Goal: Check status: Check status

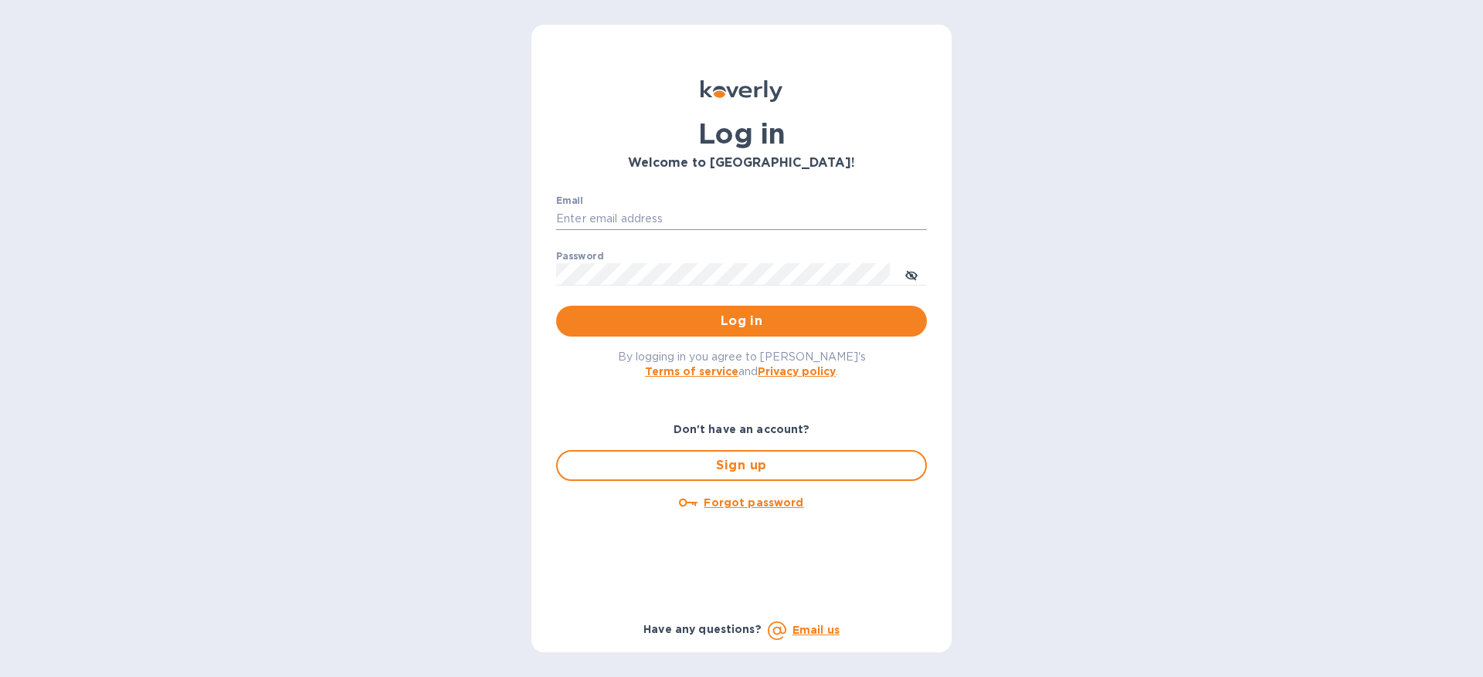
click at [721, 217] on input "Email" at bounding box center [741, 219] width 371 height 23
type input "[EMAIL_ADDRESS][DOMAIN_NAME]"
click at [556, 306] on button "Log in" at bounding box center [741, 321] width 371 height 31
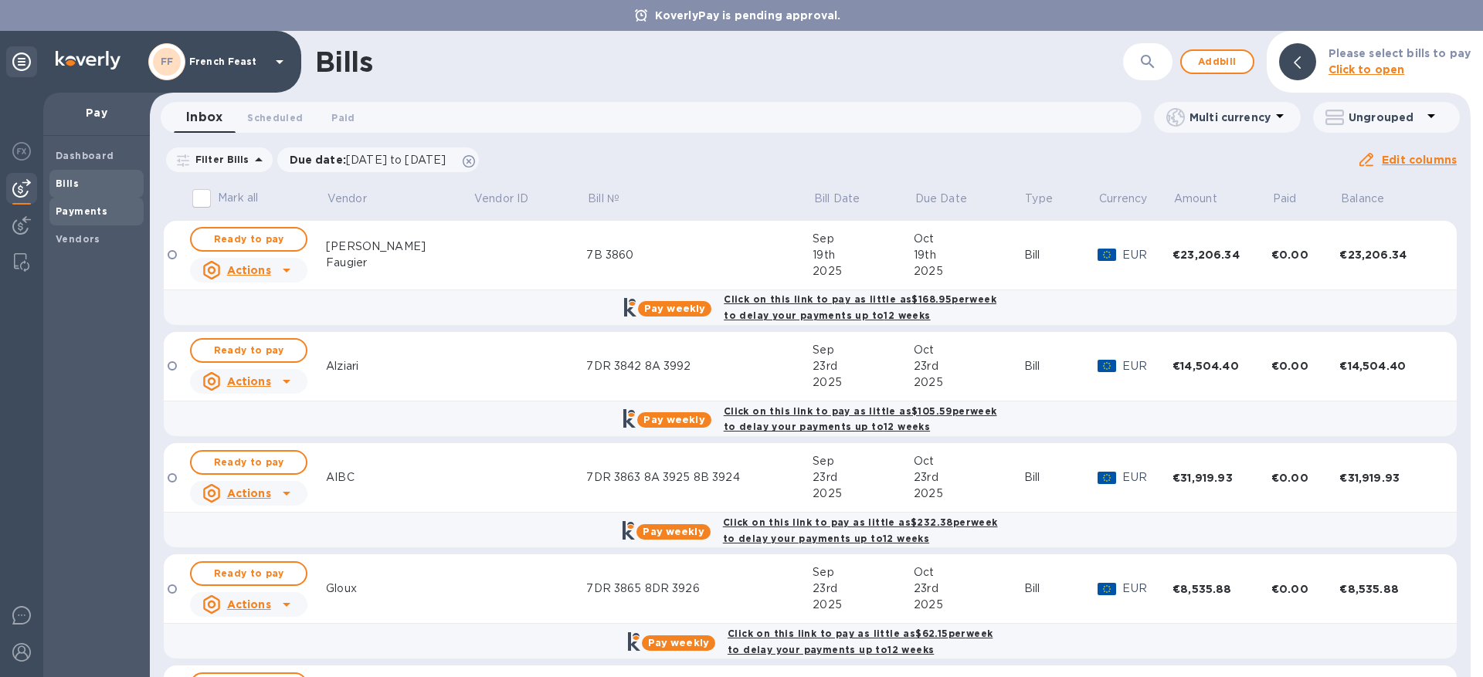
click at [91, 205] on b "Payments" at bounding box center [82, 211] width 52 height 12
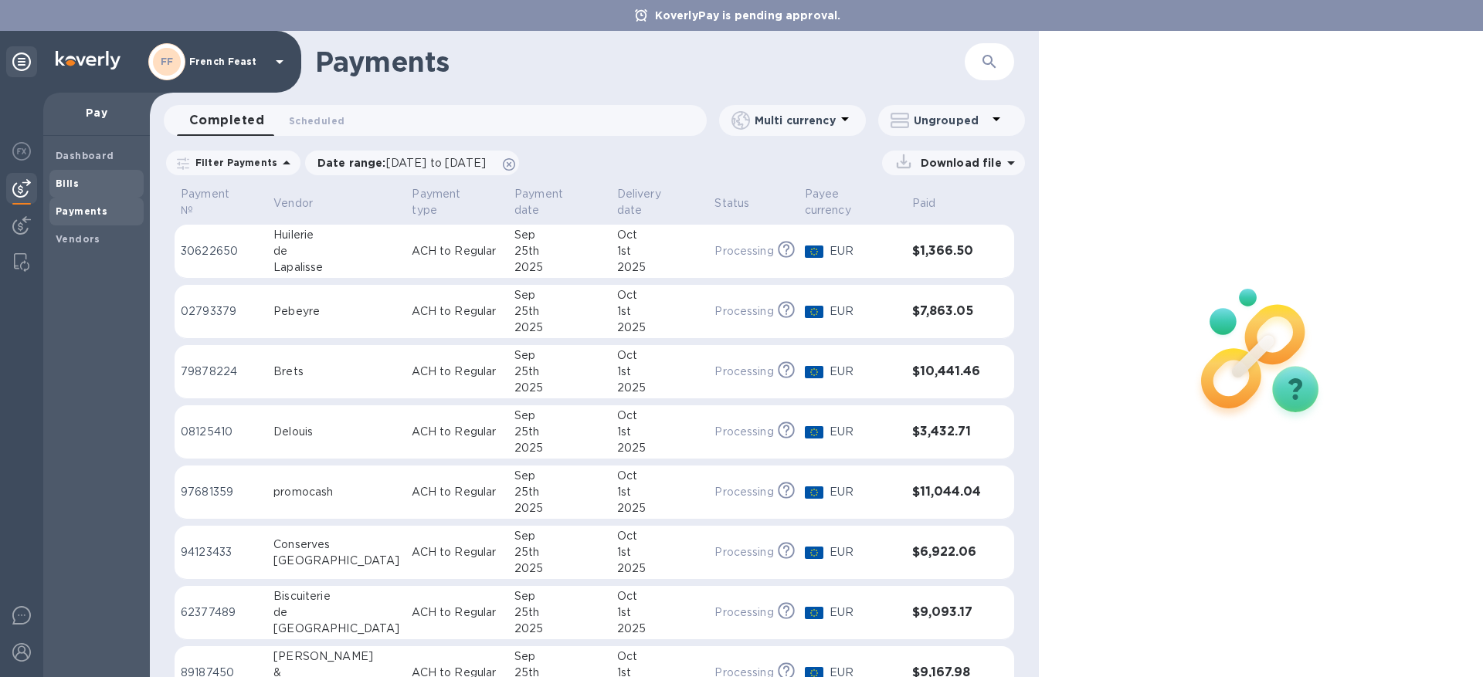
click at [76, 181] on b "Bills" at bounding box center [67, 184] width 23 height 12
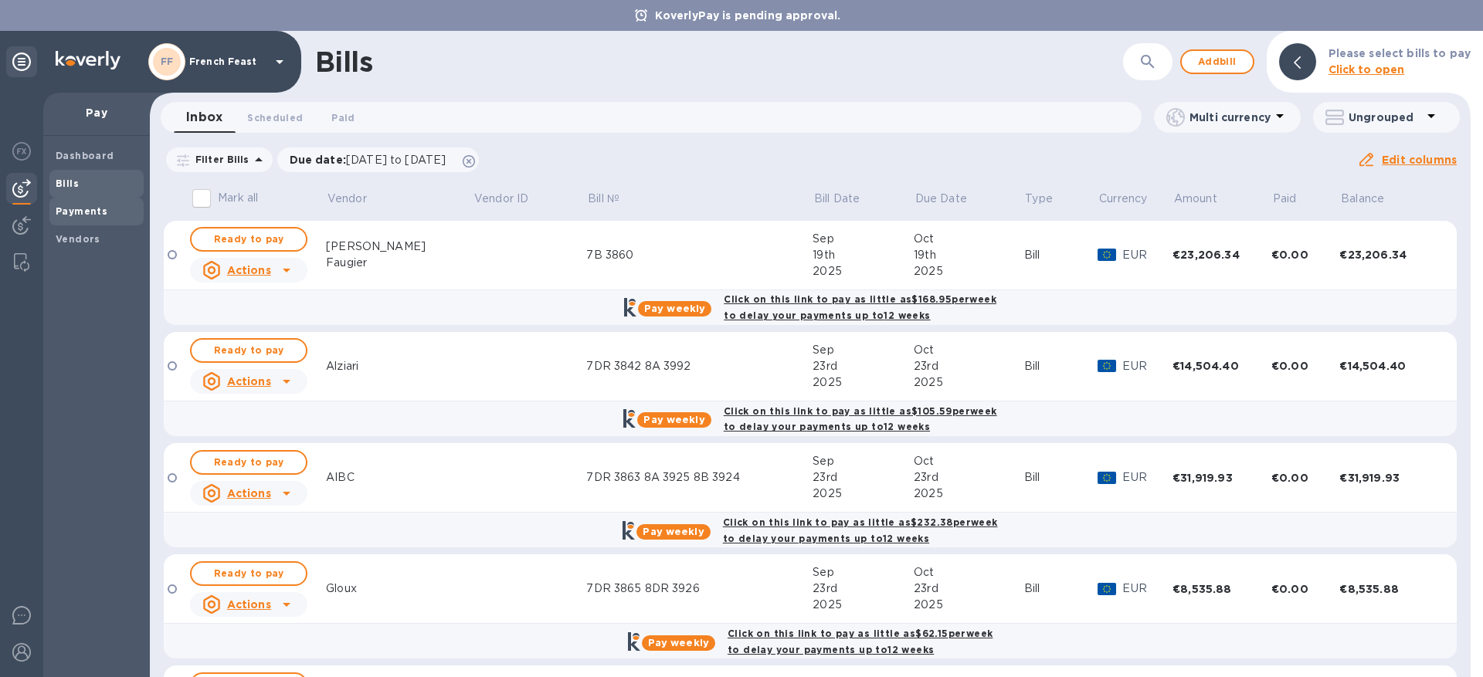
click at [79, 204] on span "Payments" at bounding box center [82, 211] width 52 height 15
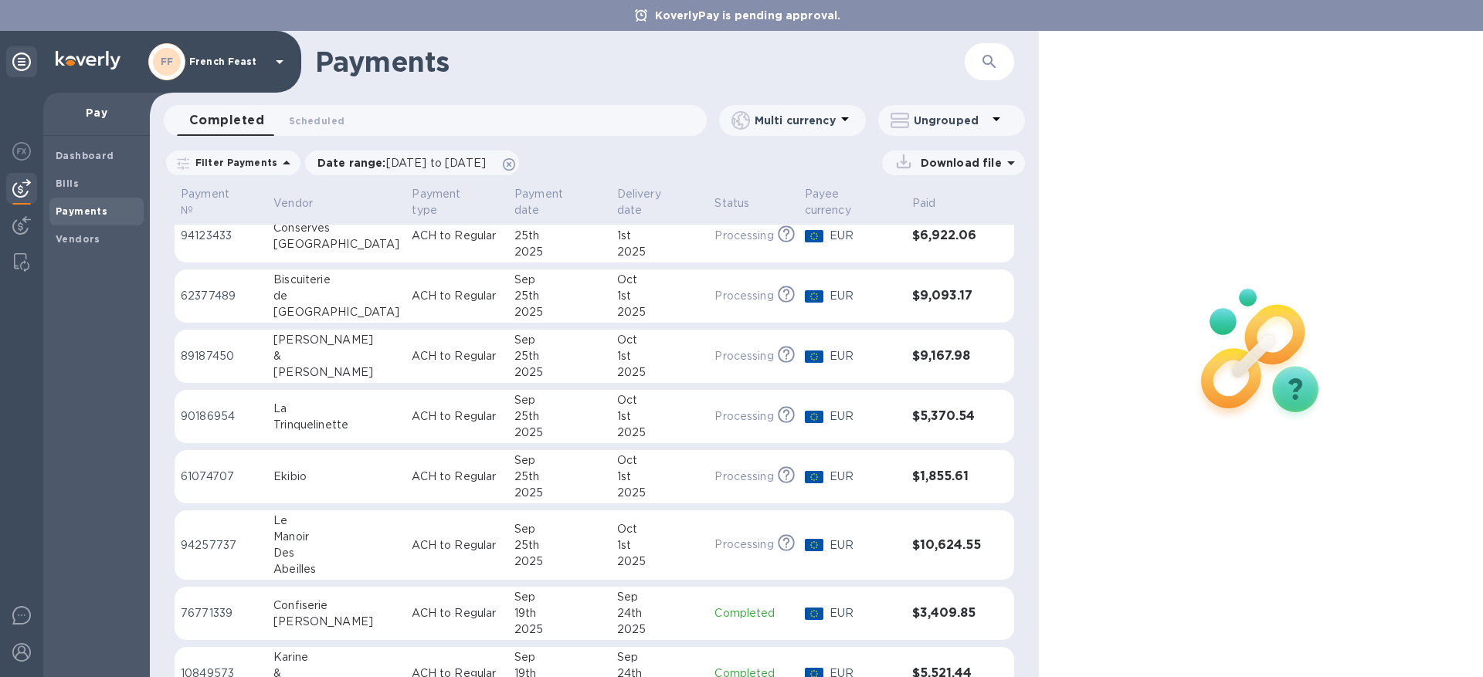
scroll to position [318, 0]
click at [291, 467] on div "Ekibio" at bounding box center [336, 475] width 126 height 16
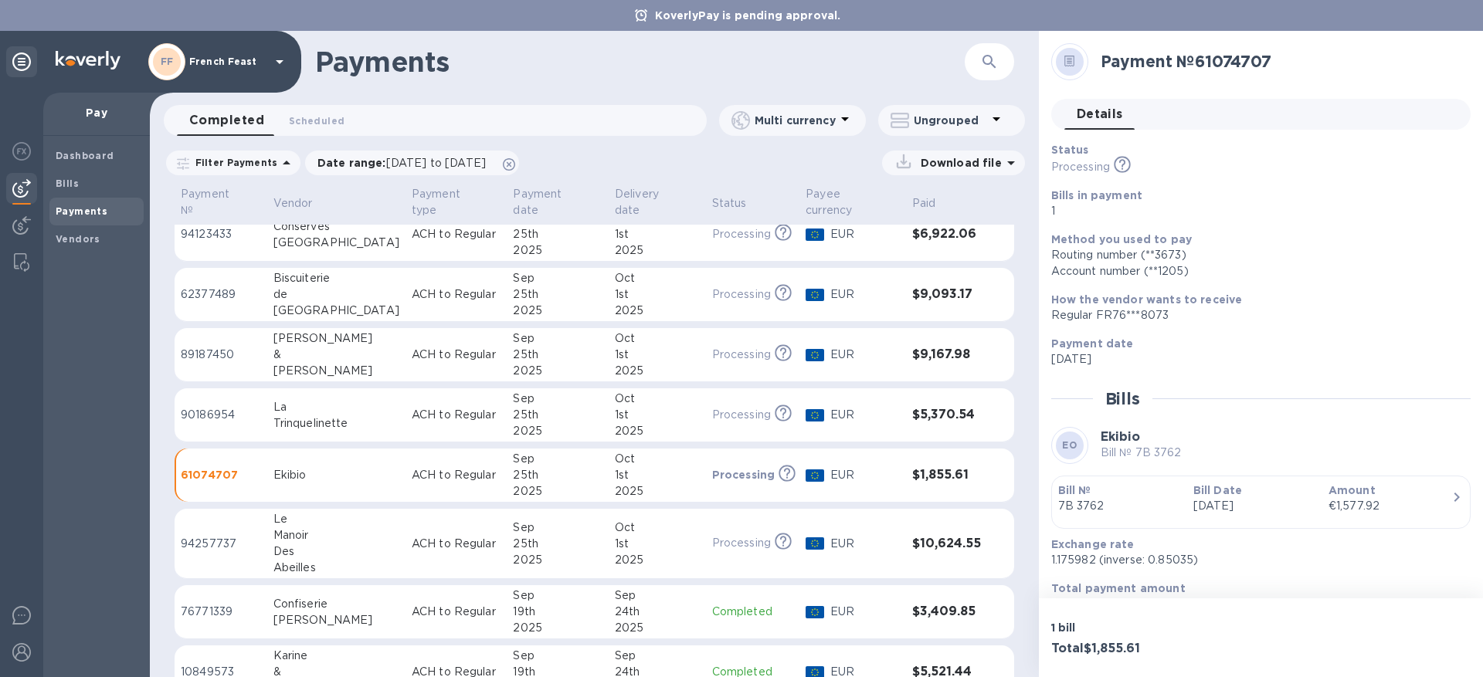
click at [405, 392] on td "ACH to Regular" at bounding box center [456, 416] width 102 height 54
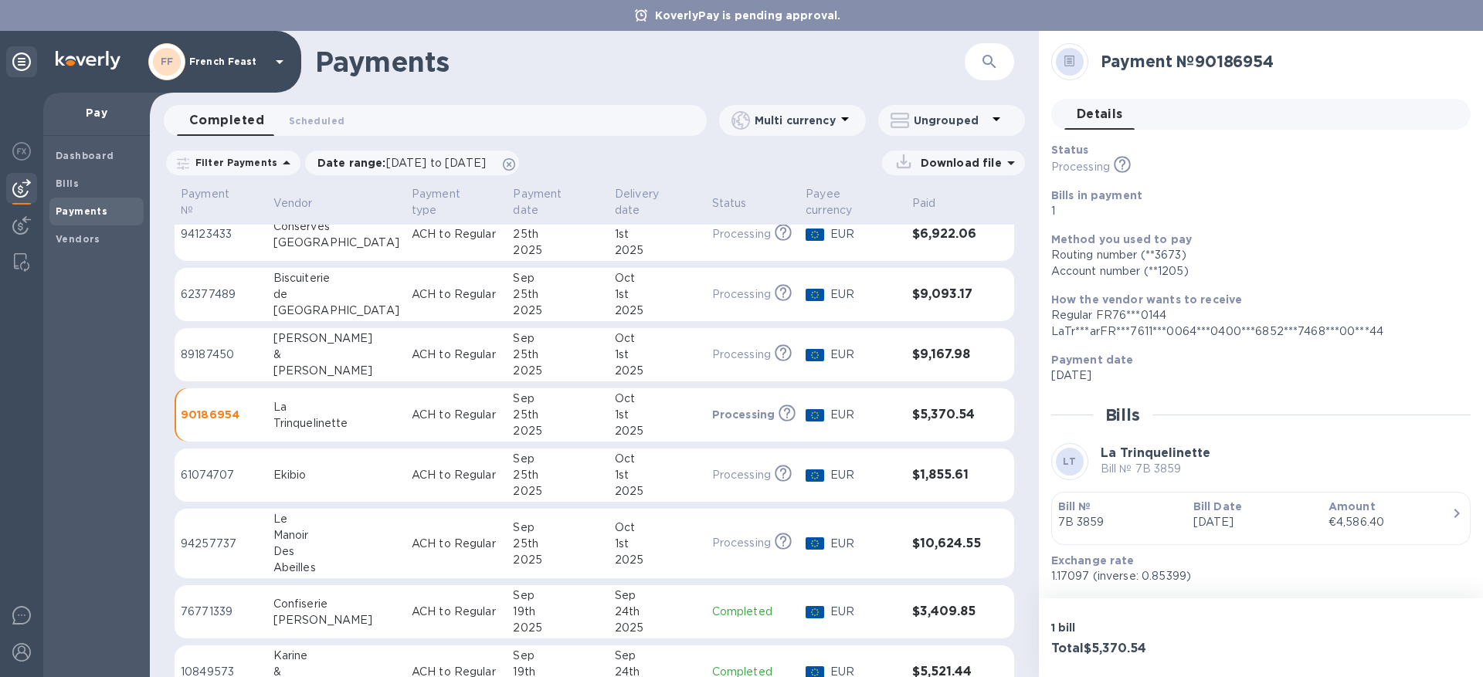
click at [353, 528] on div "Manoir" at bounding box center [336, 536] width 126 height 16
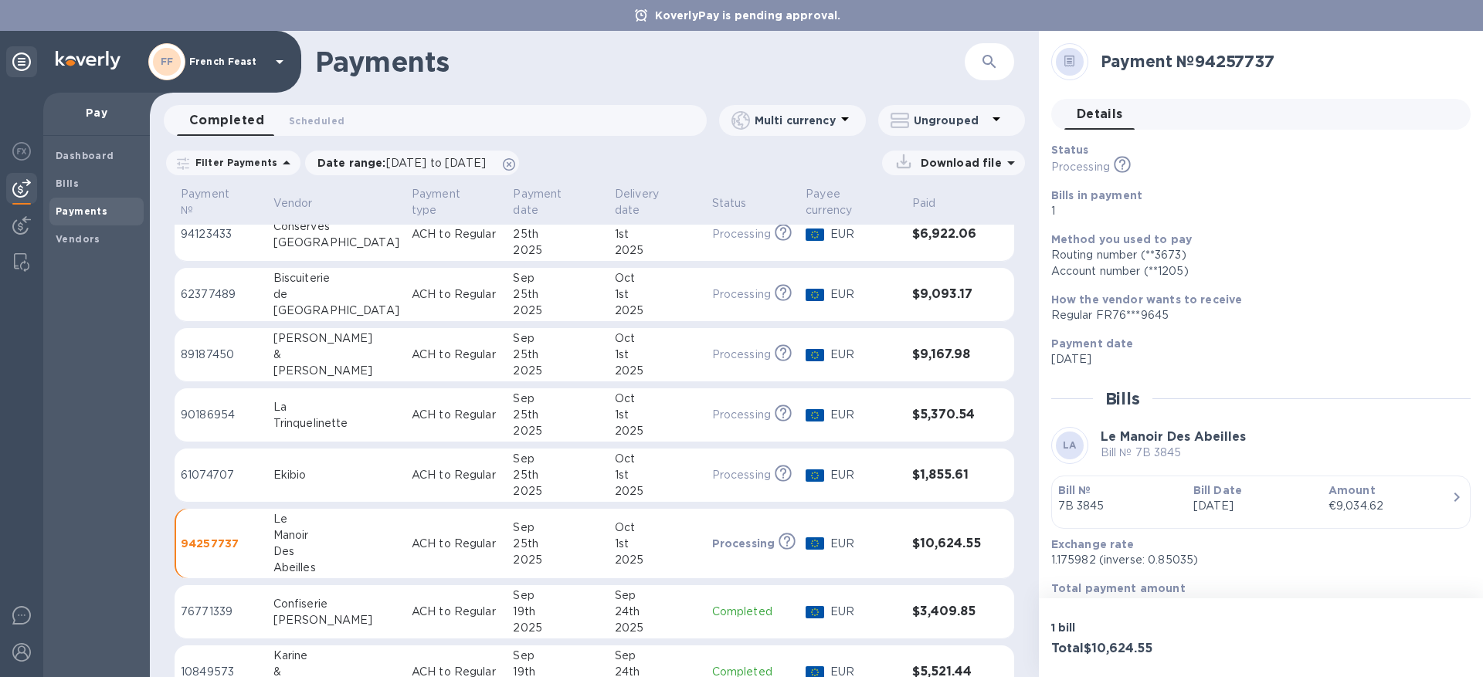
click at [358, 588] on td "Confiserie Stanislas" at bounding box center [336, 612] width 138 height 54
click at [412, 664] on p "ACH to Regular" at bounding box center [457, 672] width 90 height 16
click at [405, 612] on td "ACH to Regular" at bounding box center [456, 612] width 103 height 54
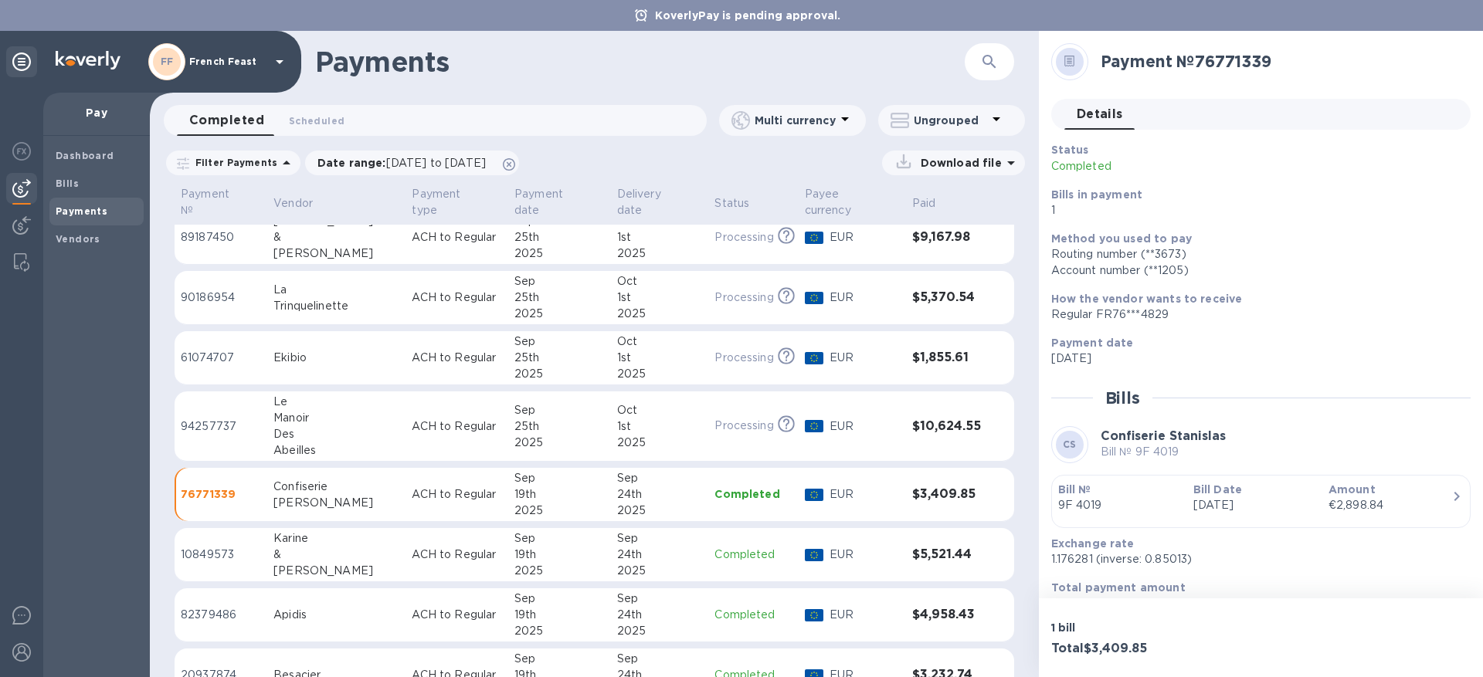
scroll to position [439, 0]
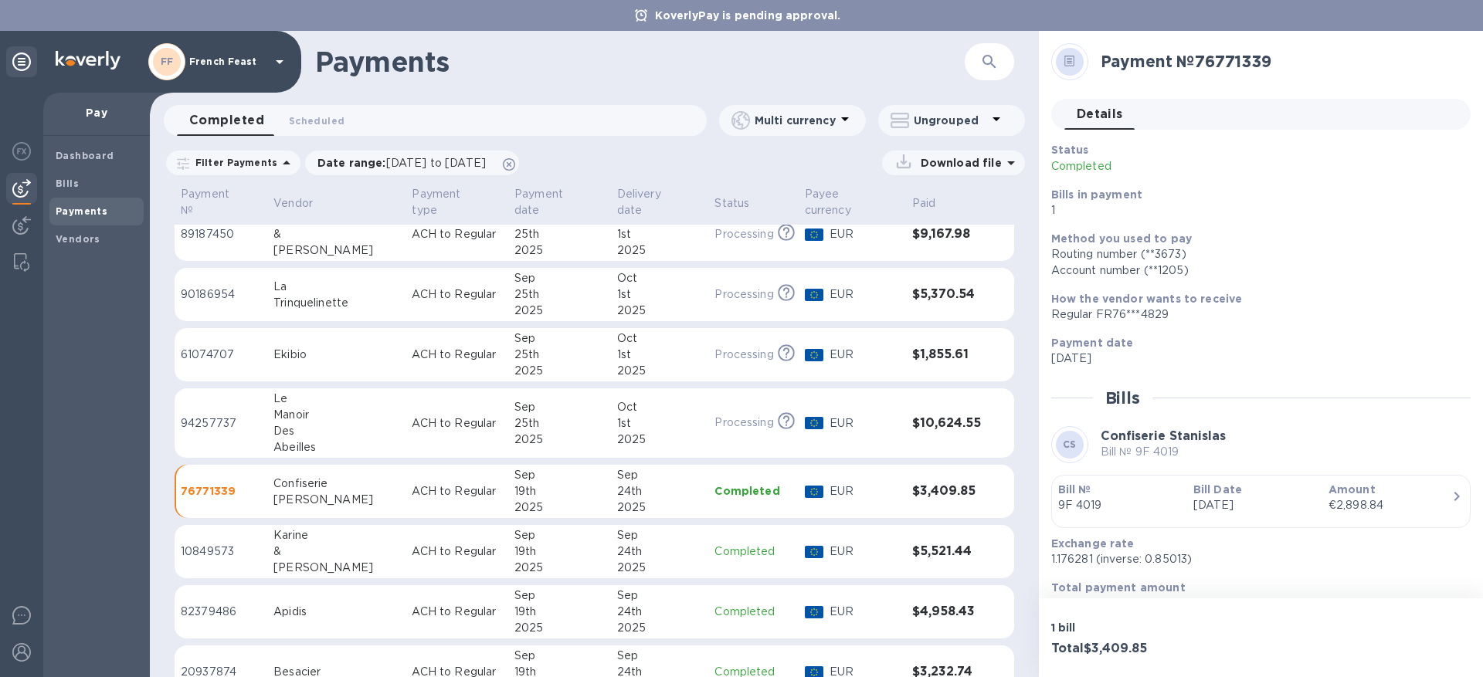
click at [661, 588] on div "Sep" at bounding box center [660, 596] width 86 height 16
click at [617, 560] on div "2025" at bounding box center [660, 568] width 86 height 16
click at [558, 648] on div "Sep" at bounding box center [559, 656] width 90 height 16
click at [553, 604] on div "19th" at bounding box center [559, 612] width 90 height 16
click at [539, 544] on div "19th" at bounding box center [559, 552] width 90 height 16
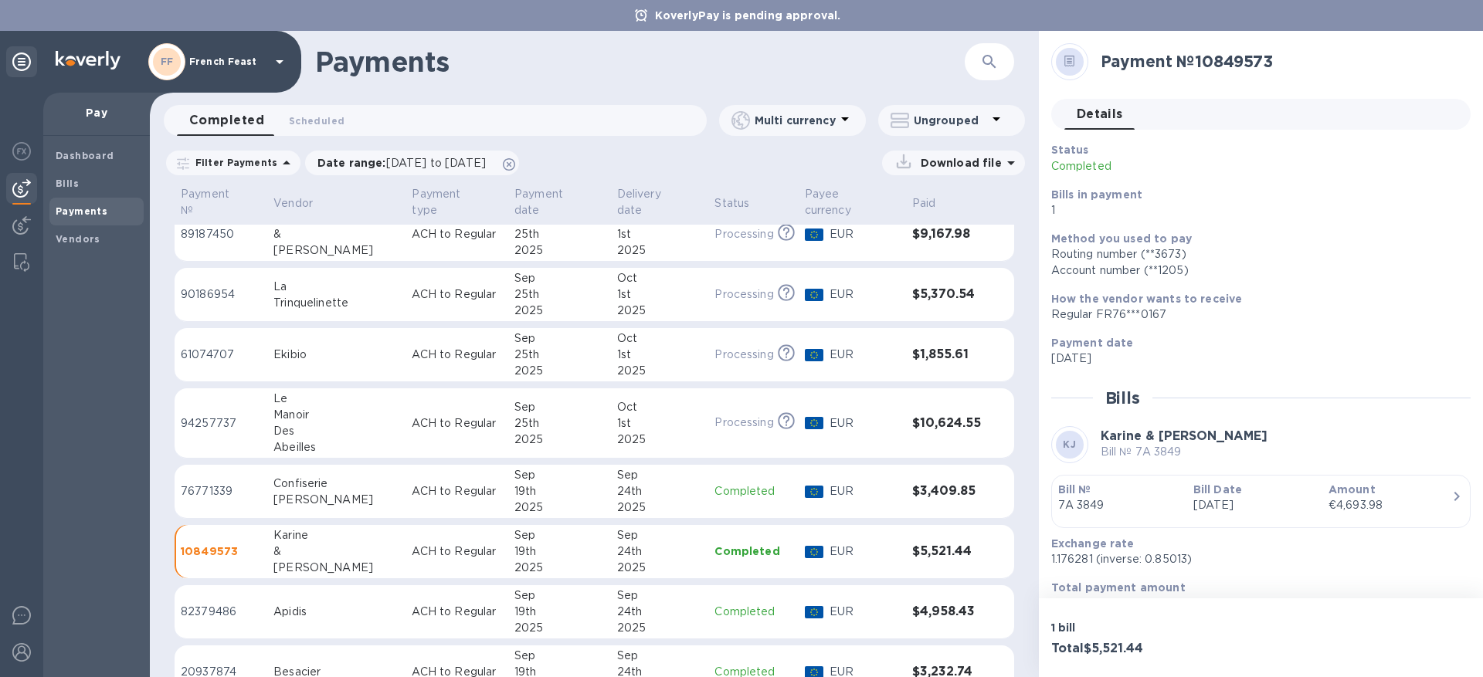
click at [514, 484] on div "19th" at bounding box center [559, 492] width 90 height 16
click at [514, 432] on div "2025" at bounding box center [559, 440] width 90 height 16
click at [513, 347] on div "25th" at bounding box center [558, 355] width 90 height 16
click at [235, 389] on td "94257737" at bounding box center [221, 424] width 93 height 70
click at [276, 475] on td "Confiserie Stanislas" at bounding box center [336, 492] width 138 height 54
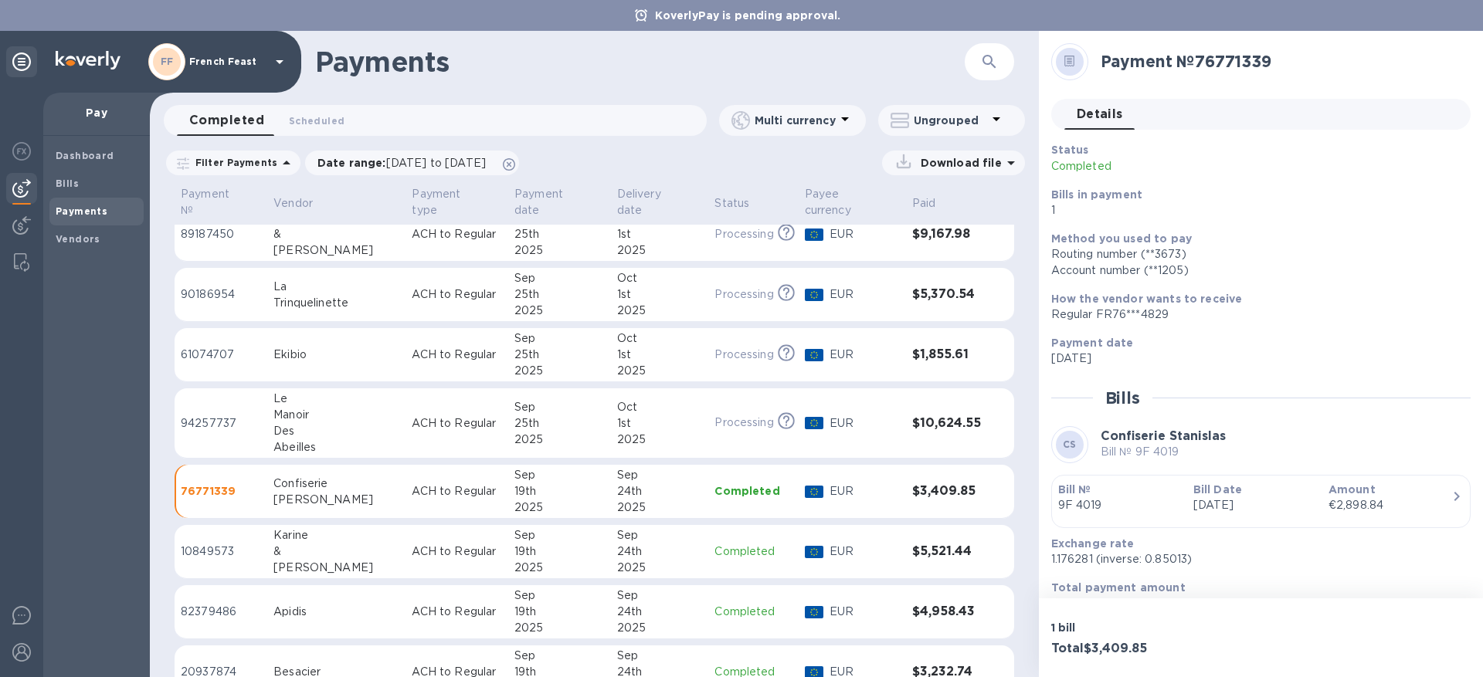
click at [287, 439] on div "Abeilles" at bounding box center [336, 447] width 126 height 16
click at [298, 347] on div "Ekibio" at bounding box center [336, 355] width 126 height 16
click at [325, 279] on div "La" at bounding box center [336, 287] width 126 height 16
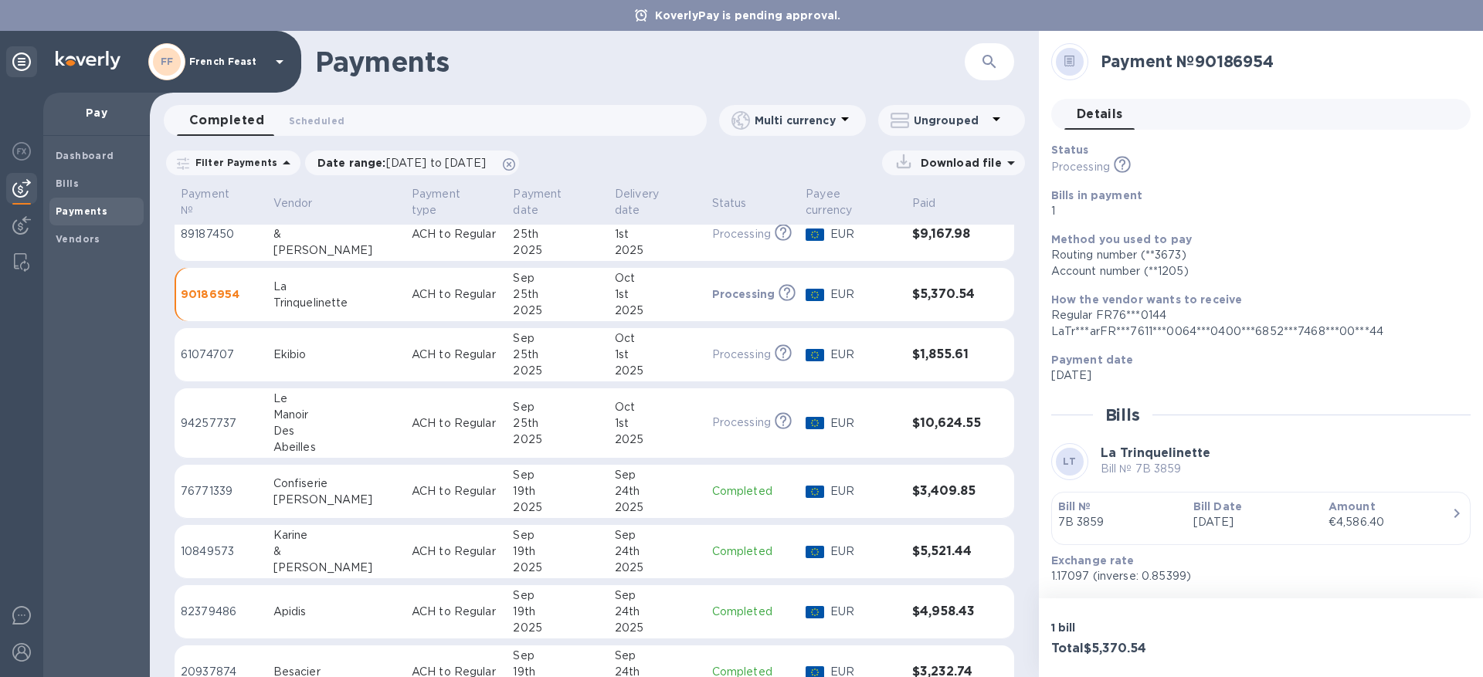
click at [350, 243] on div "[PERSON_NAME]" at bounding box center [336, 251] width 126 height 16
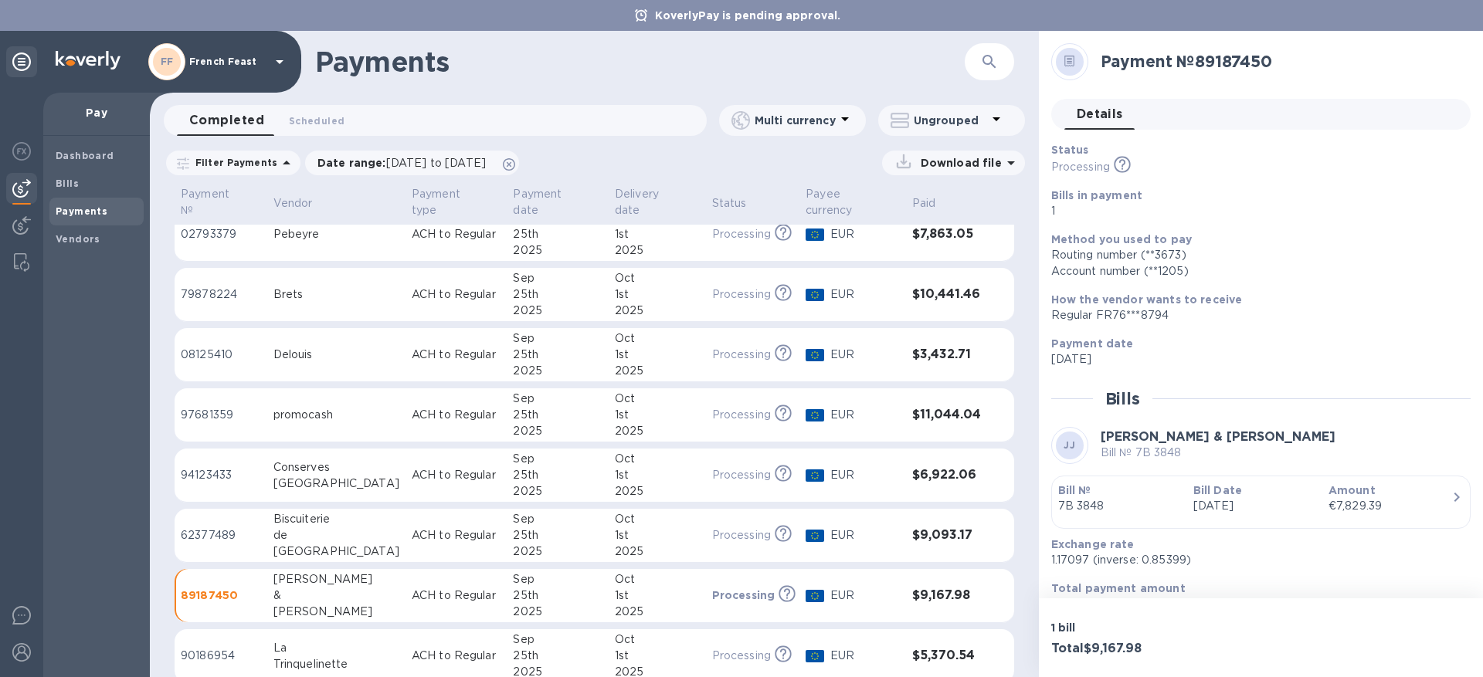
scroll to position [65, 0]
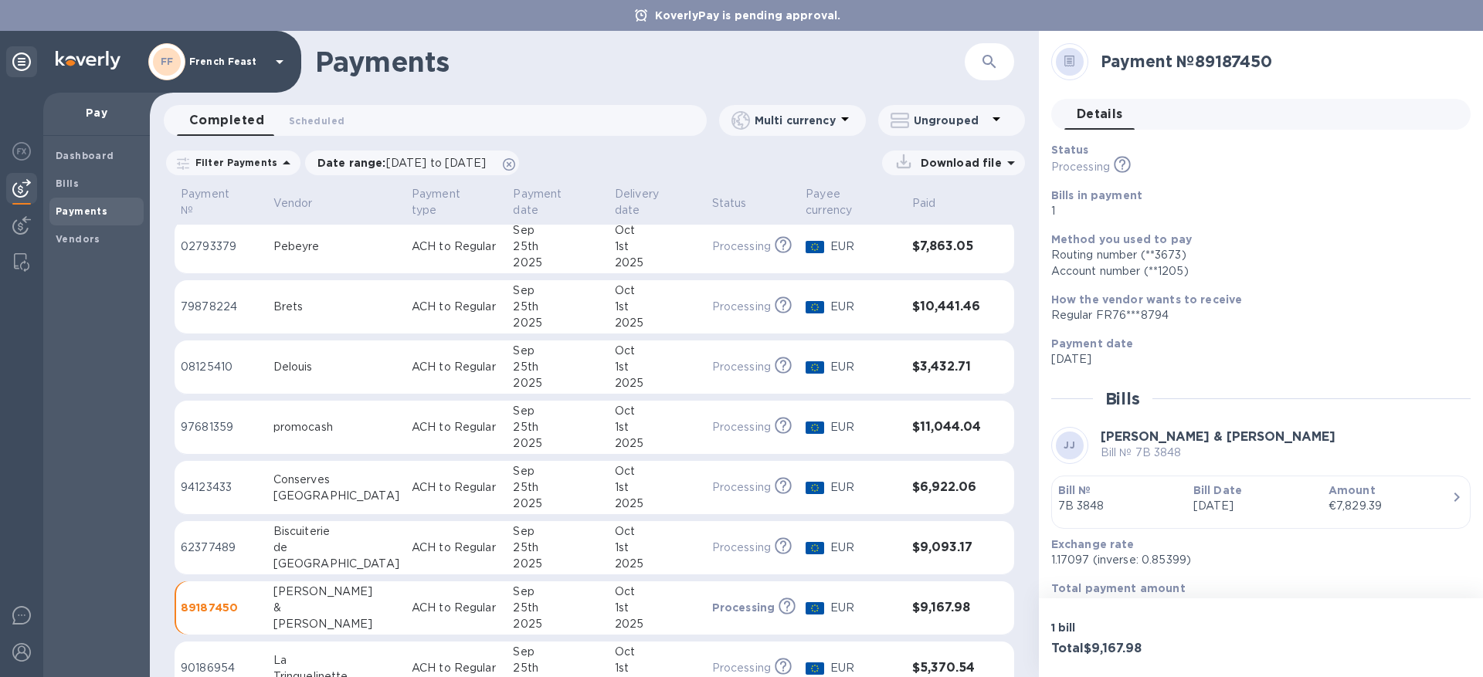
click at [405, 521] on td "ACH to Regular" at bounding box center [456, 548] width 102 height 54
click at [412, 480] on p "ACH to Regular" at bounding box center [457, 488] width 90 height 16
click at [412, 419] on p "ACH to Regular" at bounding box center [457, 427] width 90 height 16
click at [405, 371] on td "ACH to Regular" at bounding box center [456, 368] width 102 height 54
click at [412, 299] on p "ACH to Regular" at bounding box center [457, 307] width 90 height 16
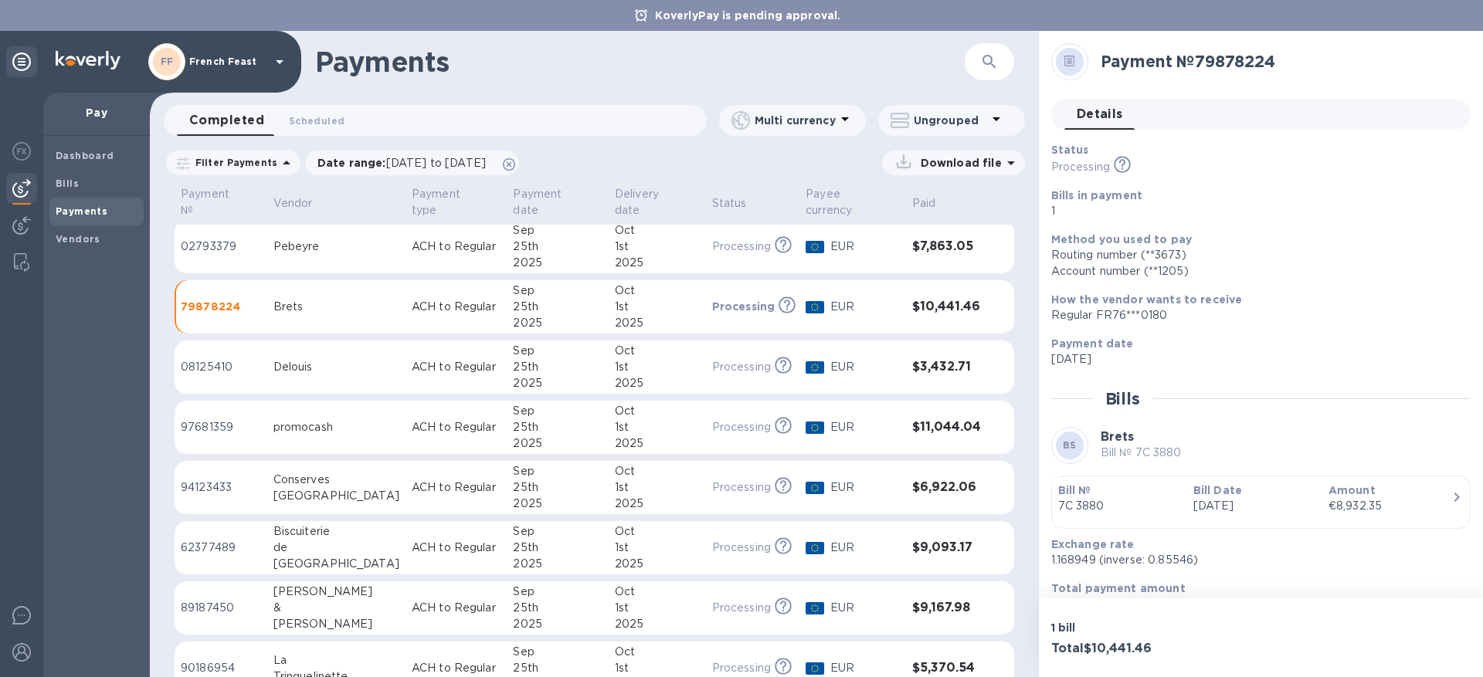
click at [405, 241] on td "ACH to Regular" at bounding box center [456, 247] width 102 height 54
click at [77, 181] on span "Bills" at bounding box center [97, 183] width 82 height 15
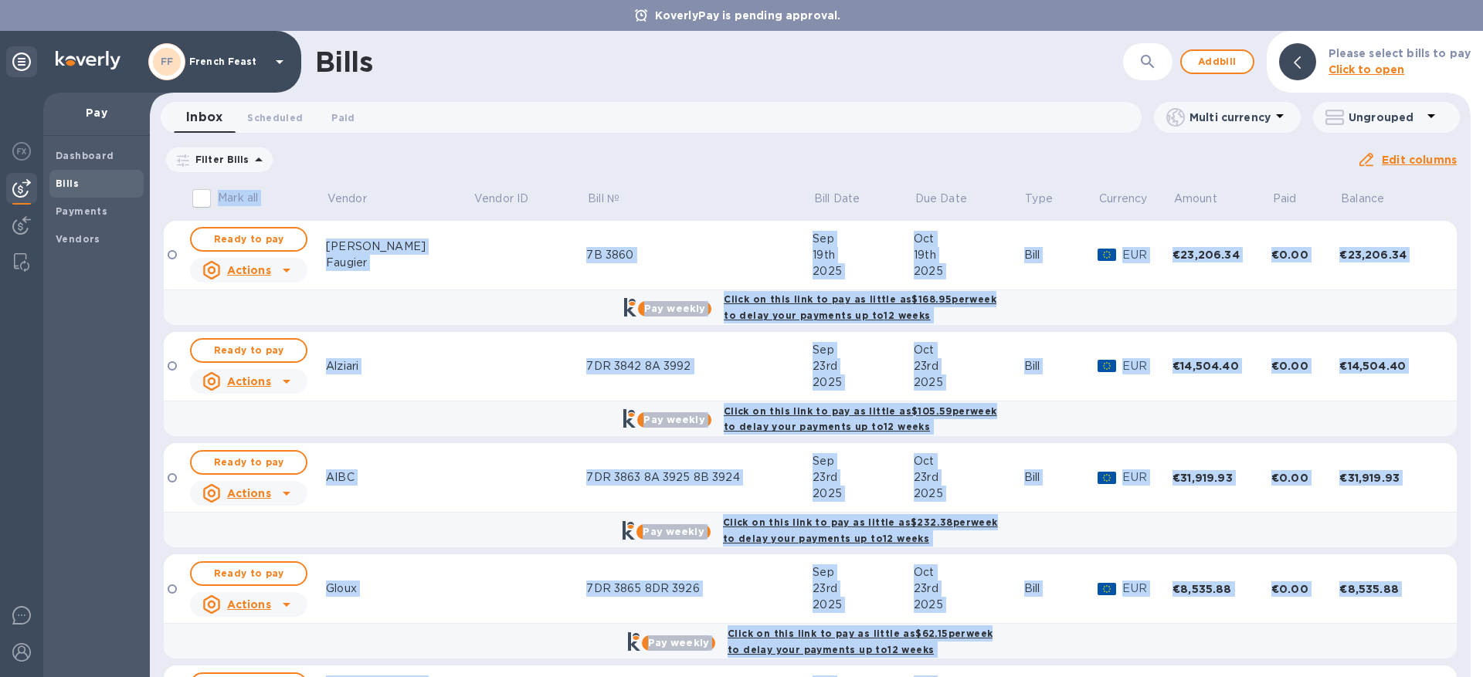
drag, startPoint x: 1464, startPoint y: 341, endPoint x: 1481, endPoint y: 455, distance: 114.9
click at [1481, 455] on div "Bills ​ Add bill Please select bills to pay Click to open Inbox 0 Scheduled 0 P…" at bounding box center [816, 354] width 1333 height 646
